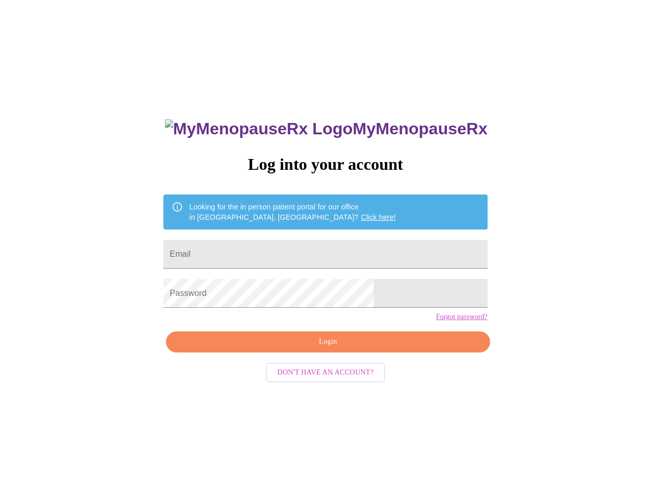
click at [326, 249] on input "Email" at bounding box center [324, 254] width 323 height 29
click at [328, 349] on span "Login" at bounding box center [328, 342] width 300 height 13
click at [326, 249] on input "Email" at bounding box center [324, 254] width 323 height 29
click at [328, 349] on span "Login" at bounding box center [328, 342] width 300 height 13
